Goal: Register for event/course

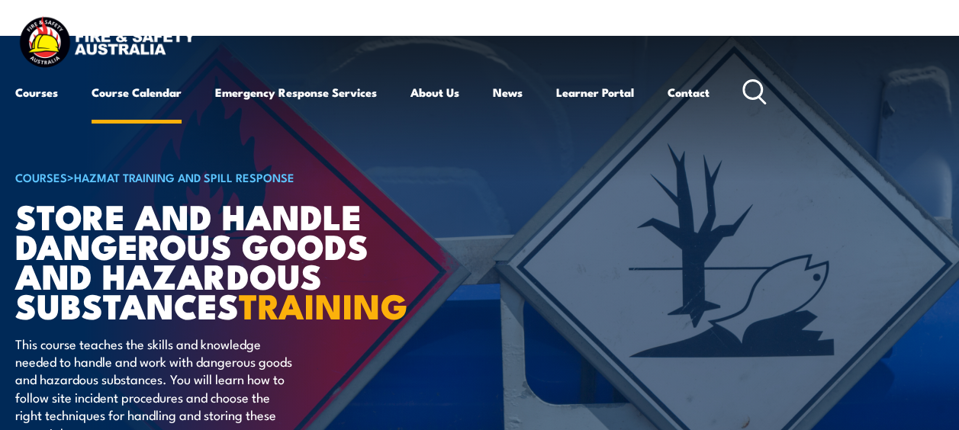
click at [146, 91] on link "Course Calendar" at bounding box center [137, 92] width 90 height 37
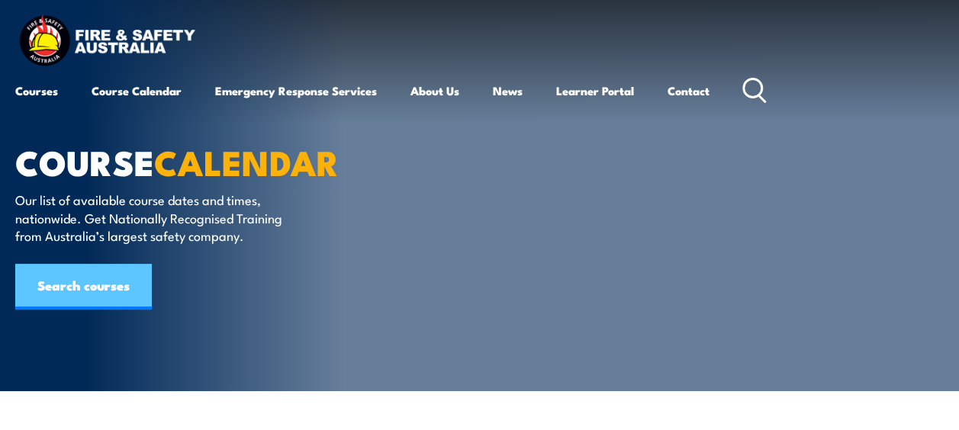
click at [109, 278] on link "Search courses" at bounding box center [83, 287] width 137 height 46
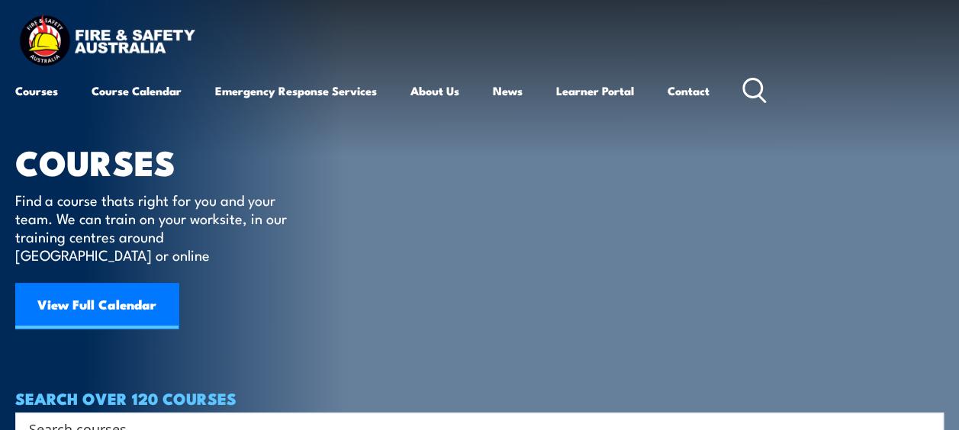
click at [861, 422] on div "Search" at bounding box center [479, 429] width 929 height 32
click at [860, 417] on input "Search input" at bounding box center [469, 428] width 881 height 23
type input "TLID0021"
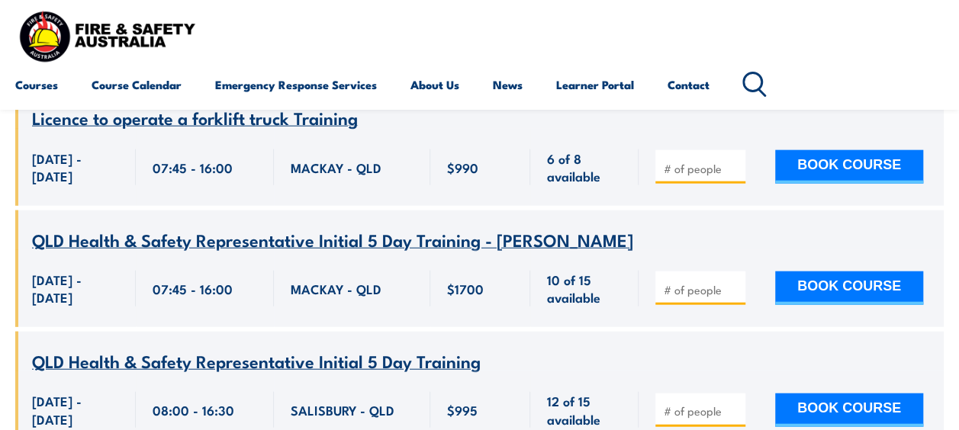
scroll to position [4578, 0]
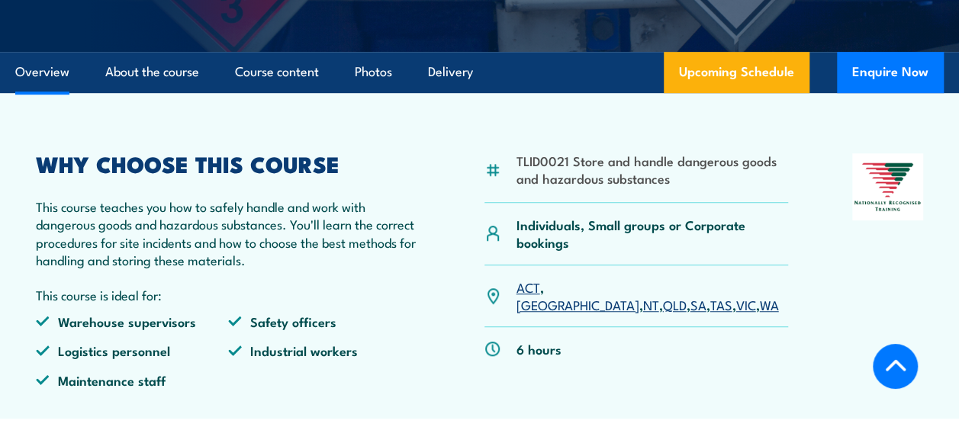
scroll to position [458, 0]
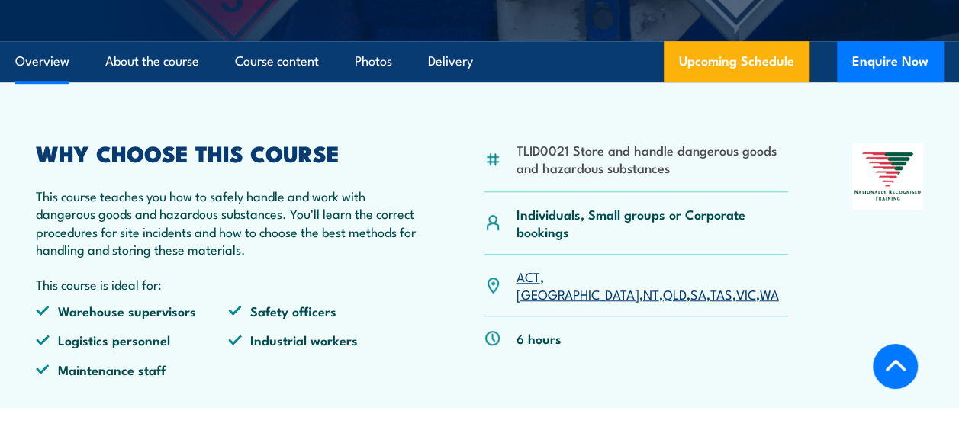
click at [563, 303] on link "[GEOGRAPHIC_DATA]" at bounding box center [577, 294] width 123 height 18
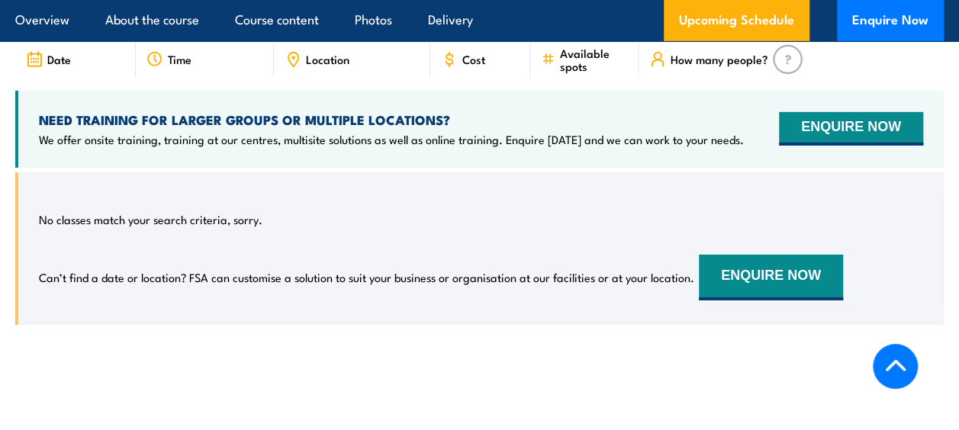
scroll to position [2206, 0]
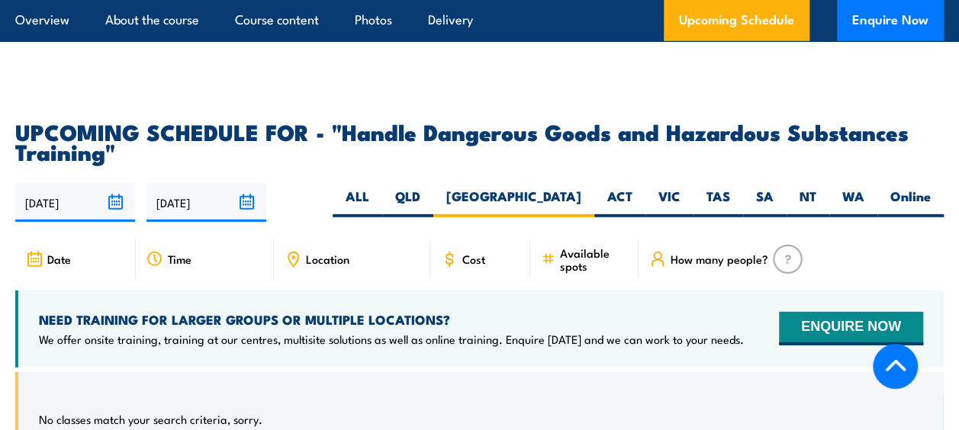
click at [472, 266] on span "Cost" at bounding box center [473, 259] width 23 height 13
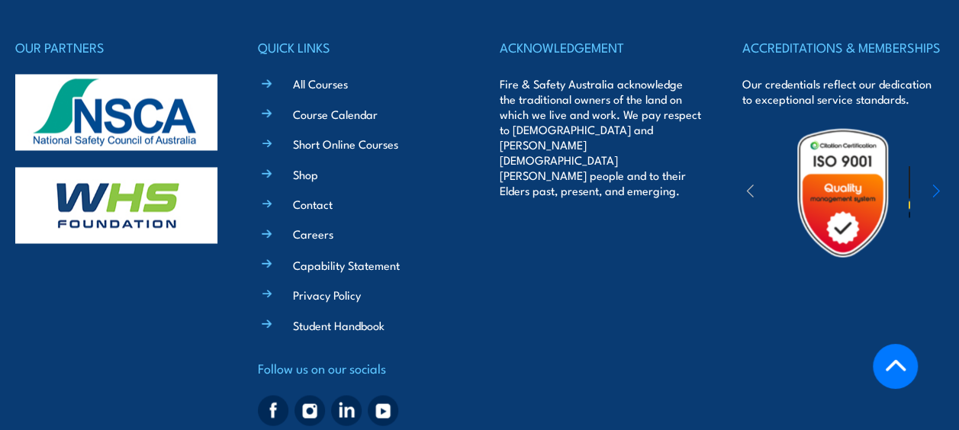
scroll to position [3667, 0]
